Goal: Entertainment & Leisure: Consume media (video, audio)

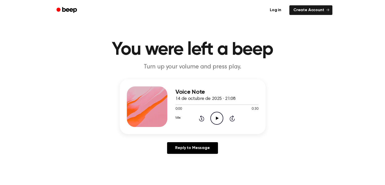
click at [213, 119] on icon "Play Audio" at bounding box center [216, 118] width 13 height 13
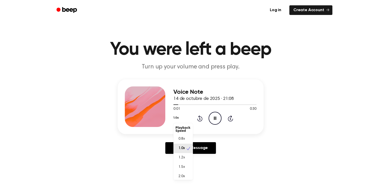
click at [179, 119] on button "1.0x" at bounding box center [175, 117] width 5 height 9
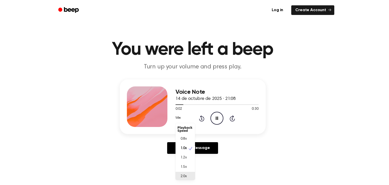
click at [190, 177] on div "2.0x" at bounding box center [186, 176] width 20 height 9
click at [180, 119] on button "2.0x" at bounding box center [179, 117] width 6 height 9
click at [275, 157] on div "Voice Note 14 de octubre de 2025 · 21:08 0:16 0:30 Your browser does not suppor…" at bounding box center [192, 118] width 373 height 79
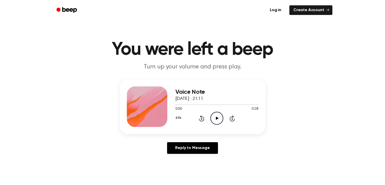
click at [214, 114] on icon "Play Audio" at bounding box center [216, 118] width 13 height 13
click at [215, 119] on icon "Play Audio" at bounding box center [216, 118] width 13 height 13
click at [219, 117] on icon "Play Audio" at bounding box center [216, 118] width 13 height 13
click at [222, 124] on icon "Play Audio" at bounding box center [216, 118] width 13 height 13
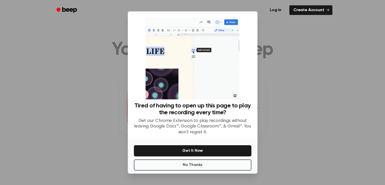
click at [282, 43] on div at bounding box center [192, 92] width 385 height 185
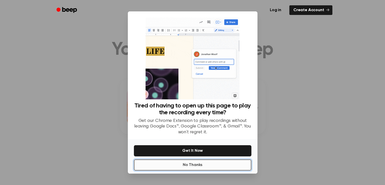
click at [191, 165] on button "No Thanks" at bounding box center [193, 164] width 118 height 11
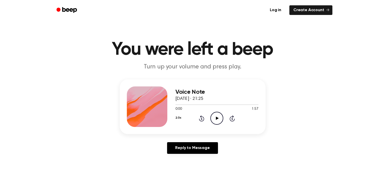
click at [214, 115] on icon "Play Audio" at bounding box center [216, 118] width 13 height 13
